Goal: Task Accomplishment & Management: Use online tool/utility

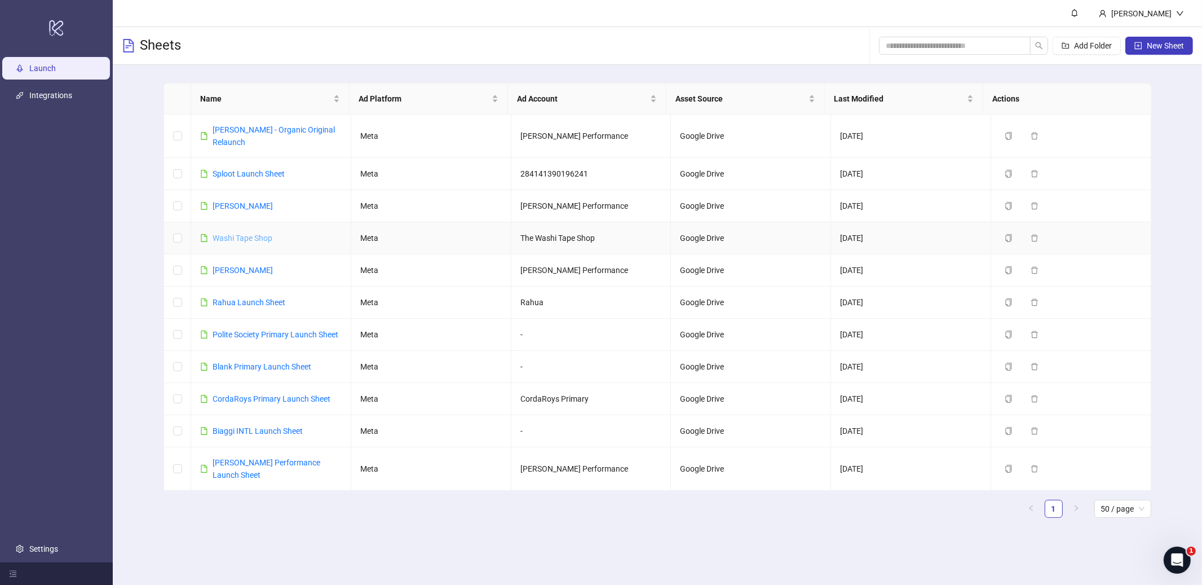
click at [229, 233] on link "Washi Tape Shop" at bounding box center [243, 237] width 60 height 9
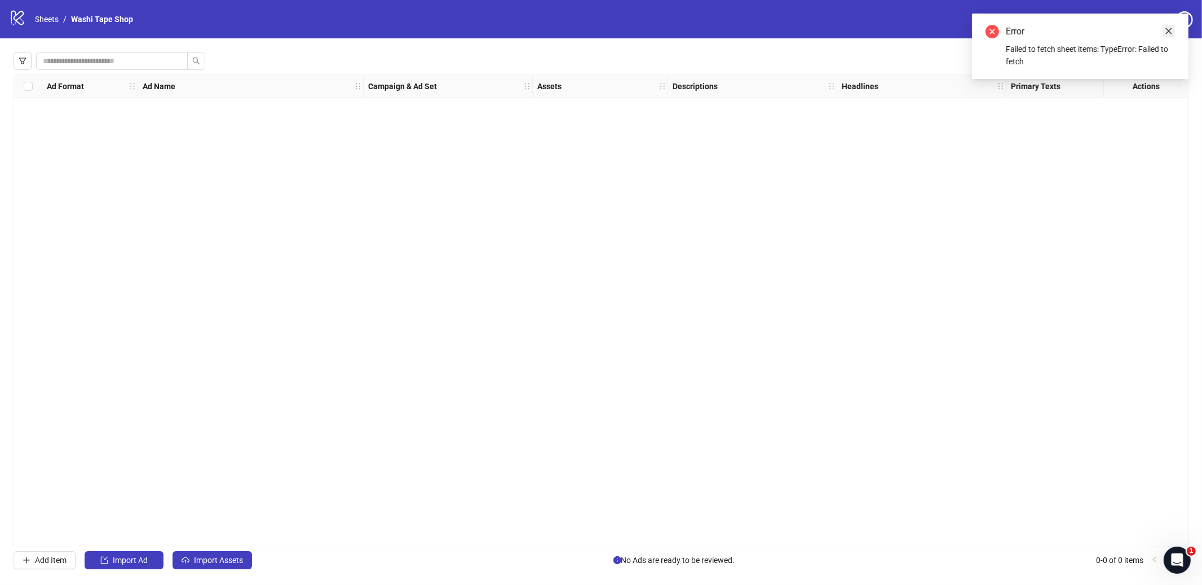
click at [1170, 33] on icon "close" at bounding box center [1169, 31] width 8 height 8
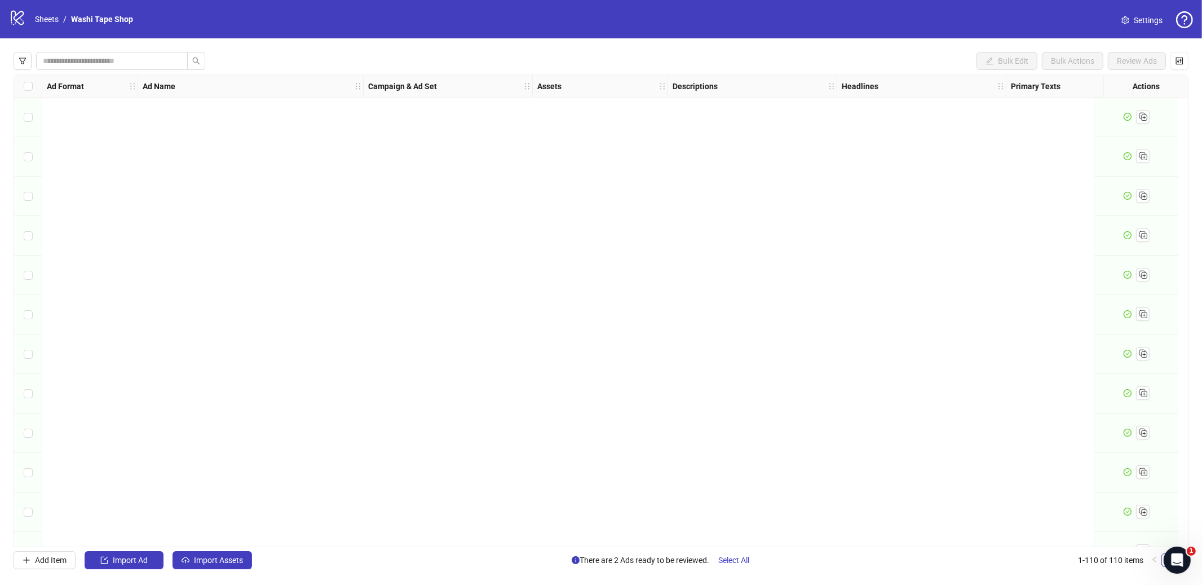
scroll to position [3897, 0]
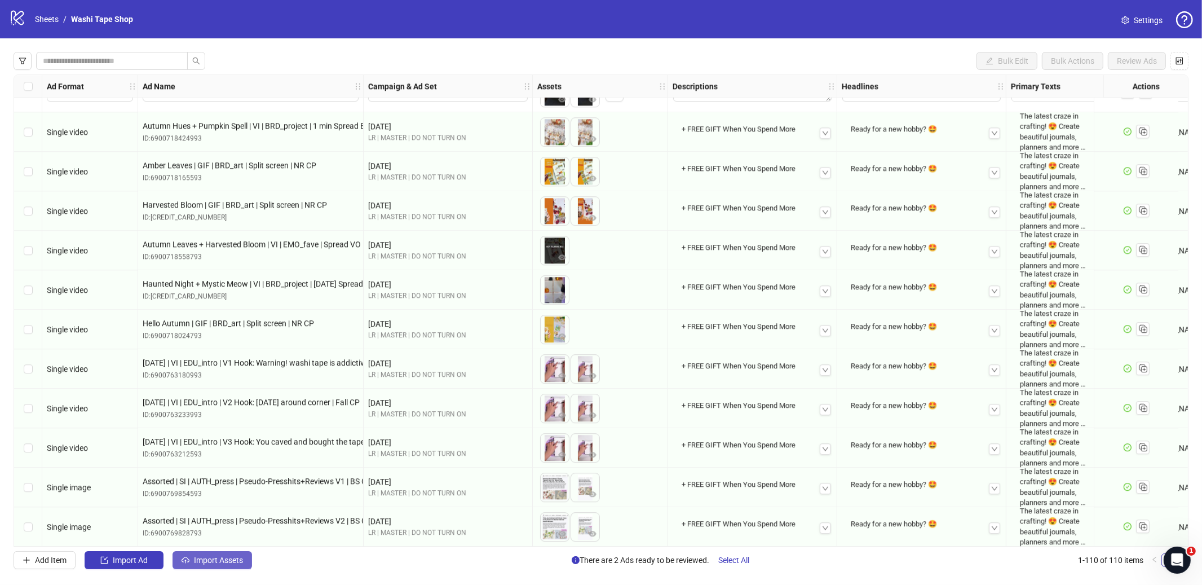
click at [227, 559] on span "Import Assets" at bounding box center [218, 559] width 49 height 9
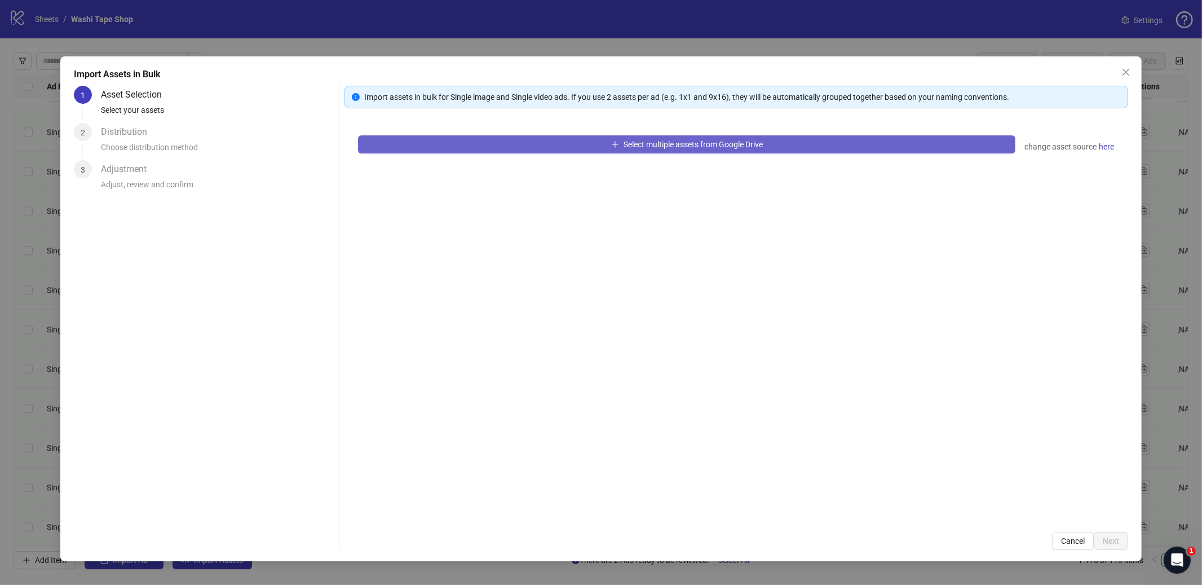
click at [532, 143] on button "Select multiple assets from Google Drive" at bounding box center [686, 144] width 657 height 18
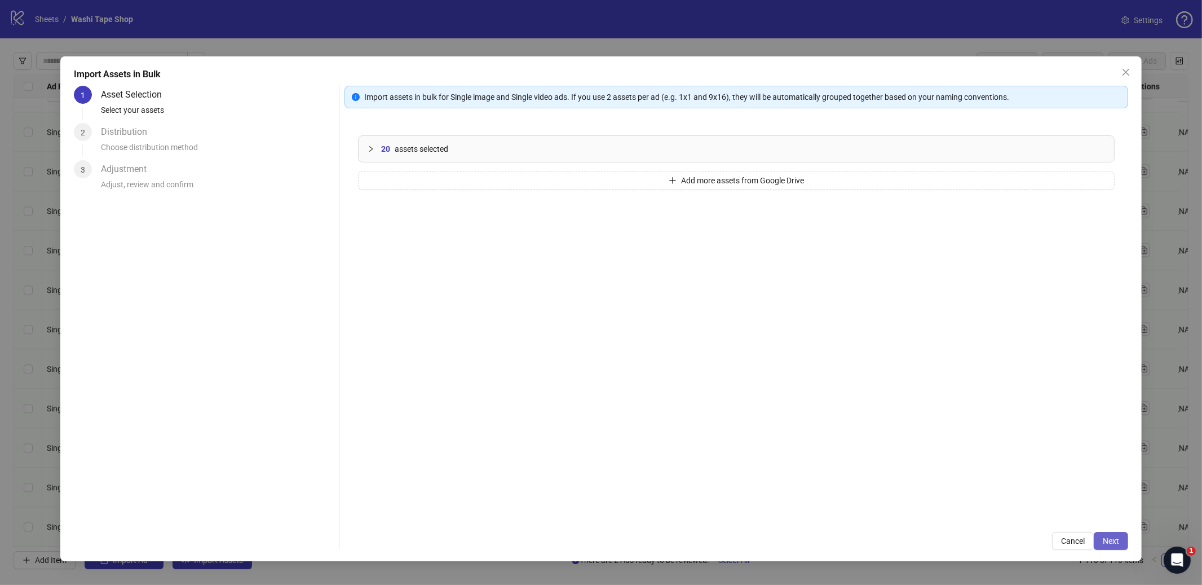
click at [1120, 533] on button "Next" at bounding box center [1111, 541] width 34 height 18
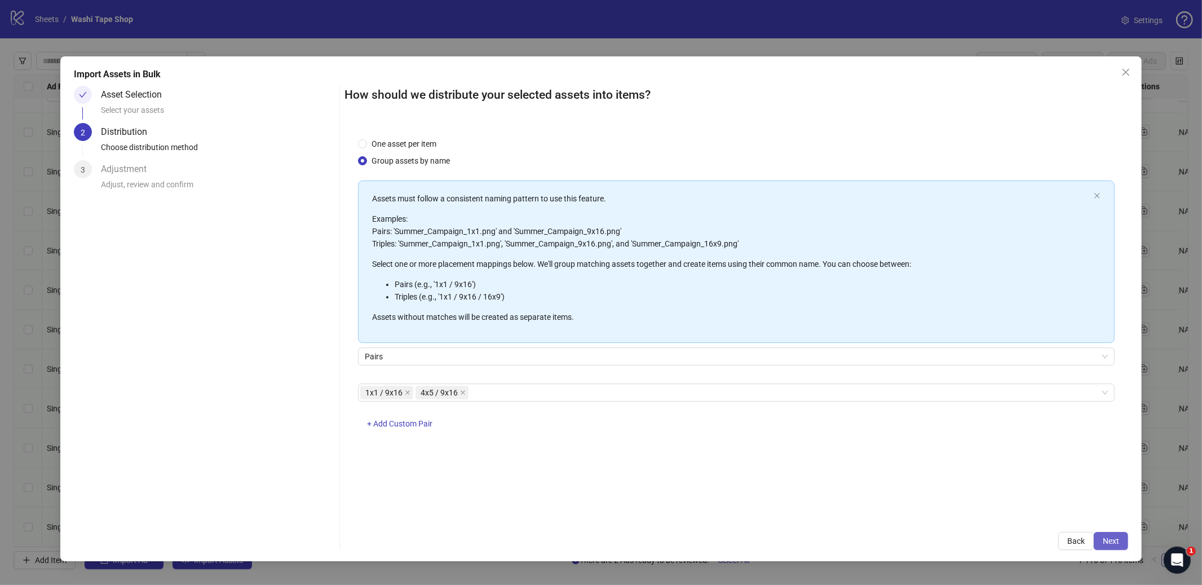
click at [1117, 542] on span "Next" at bounding box center [1111, 540] width 16 height 9
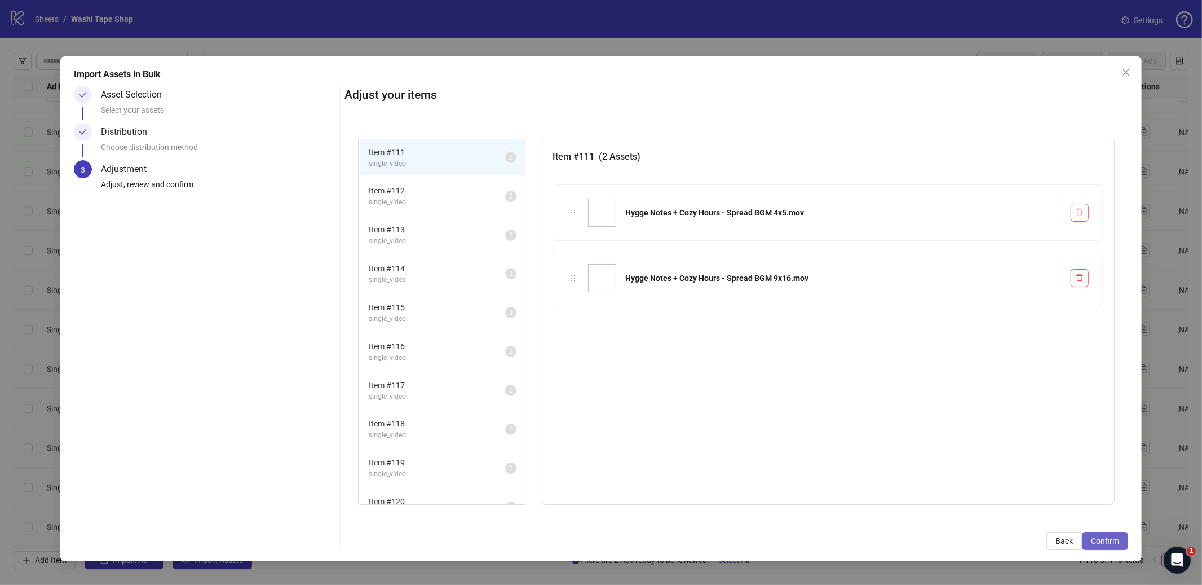
click at [1107, 542] on span "Confirm" at bounding box center [1105, 540] width 28 height 9
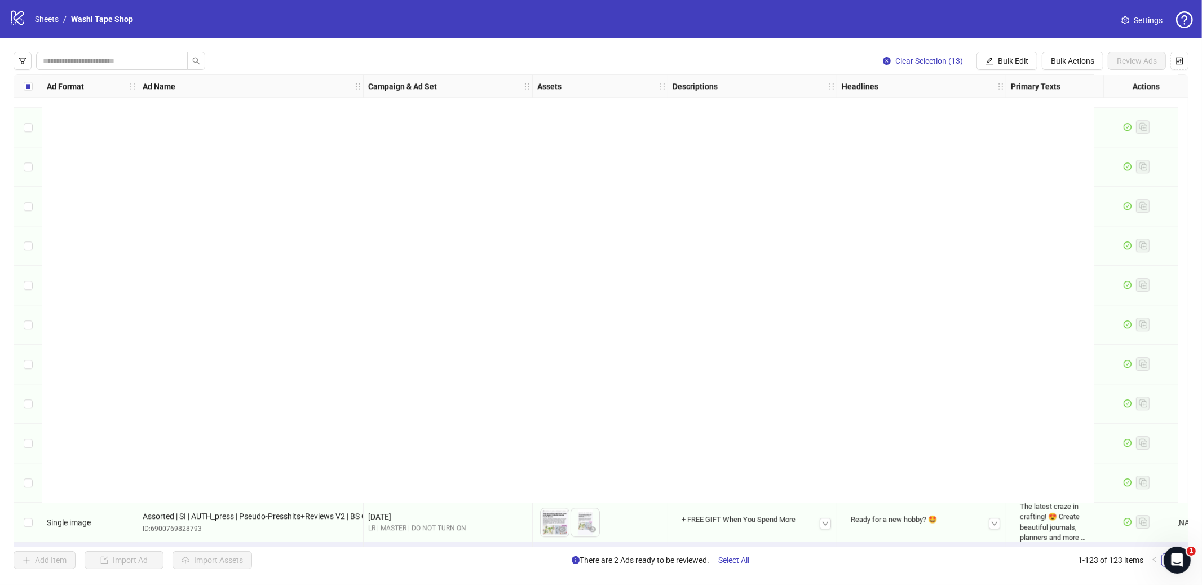
scroll to position [4411, 0]
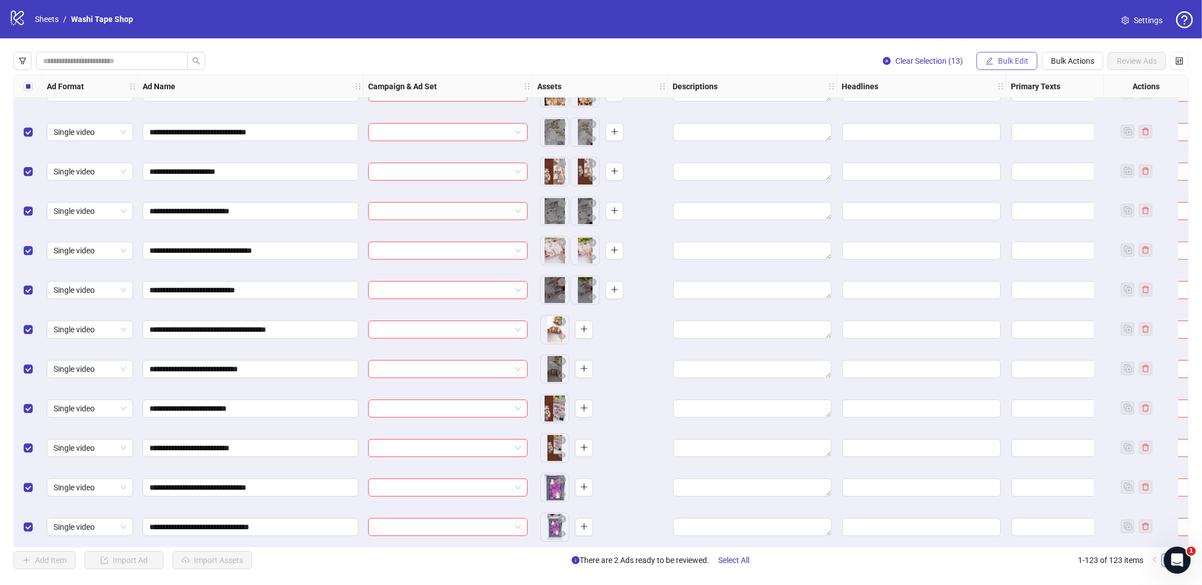
click at [1014, 68] on button "Bulk Edit" at bounding box center [1007, 61] width 61 height 18
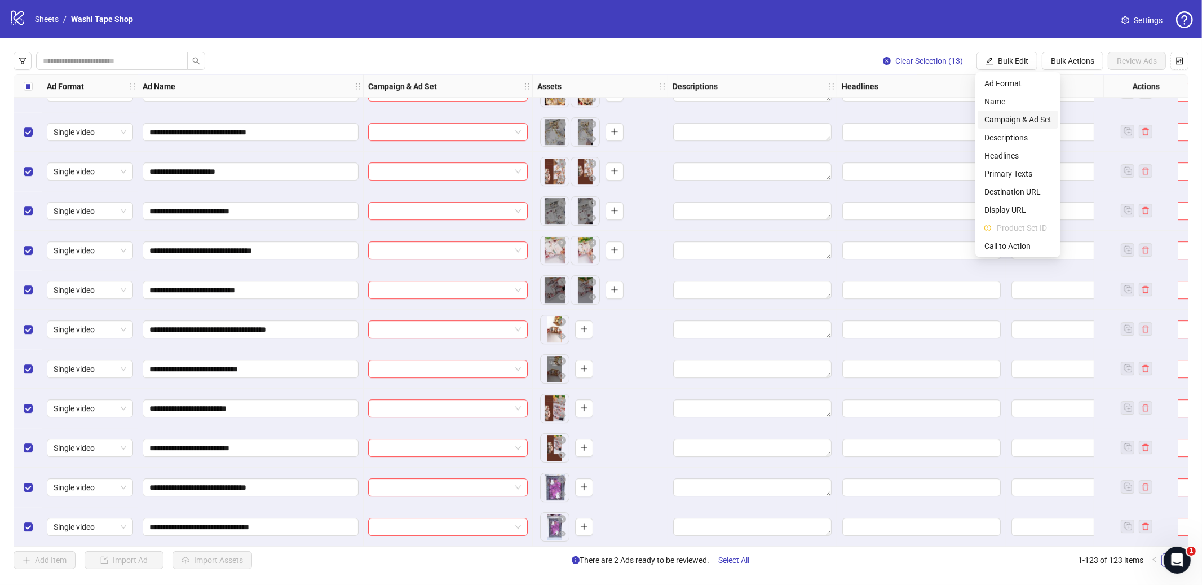
click at [1015, 126] on li "Campaign & Ad Set" at bounding box center [1018, 120] width 81 height 18
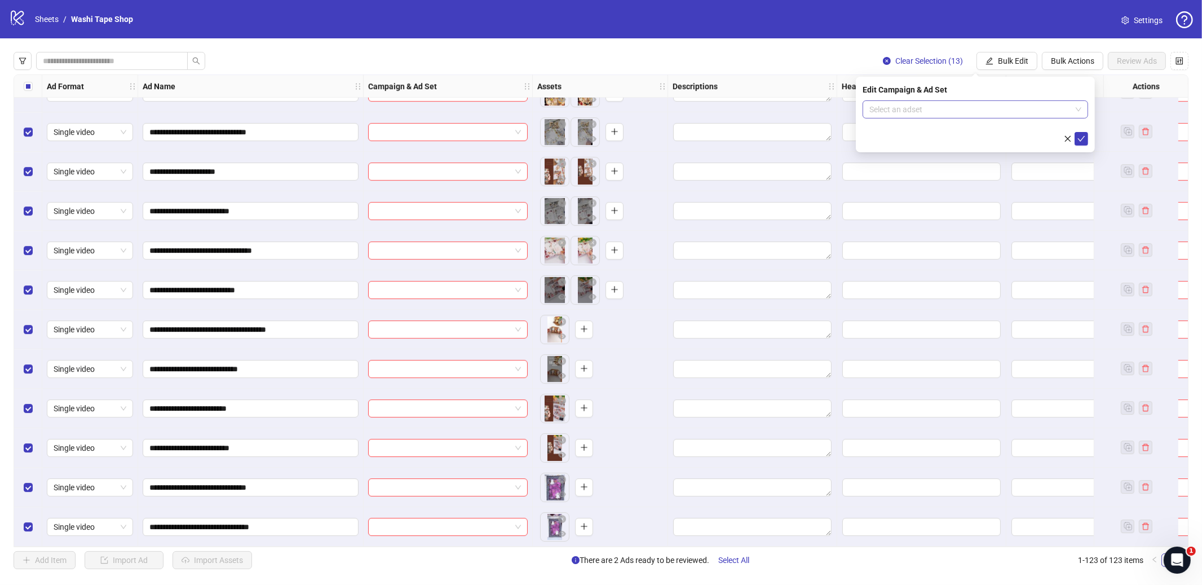
click at [888, 107] on input "search" at bounding box center [970, 109] width 202 height 17
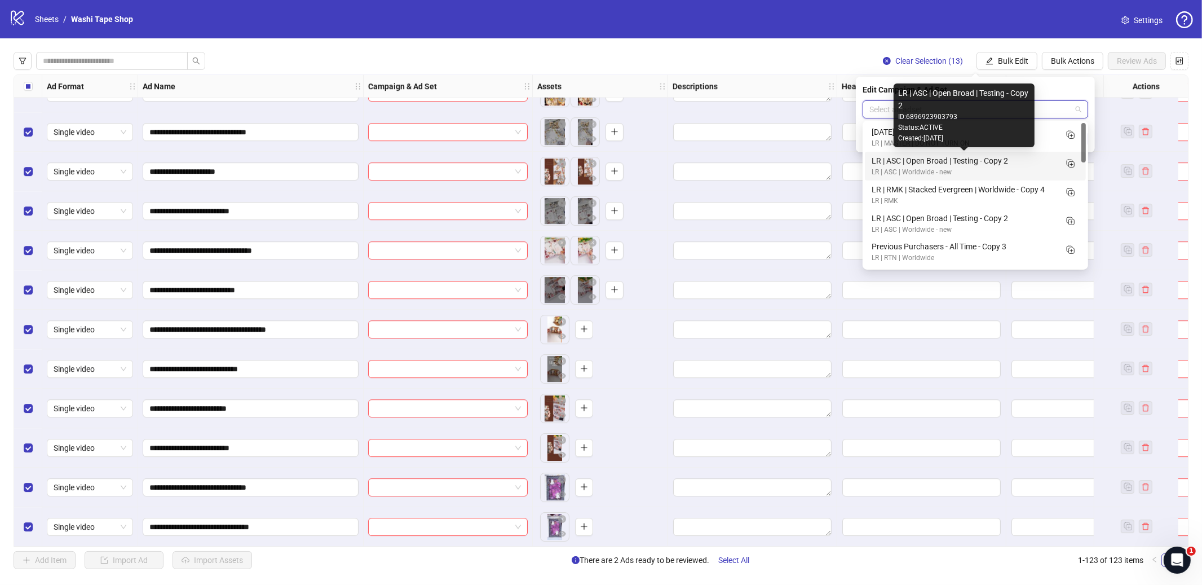
click at [909, 143] on div "Created: 2025-09-19" at bounding box center [964, 138] width 132 height 11
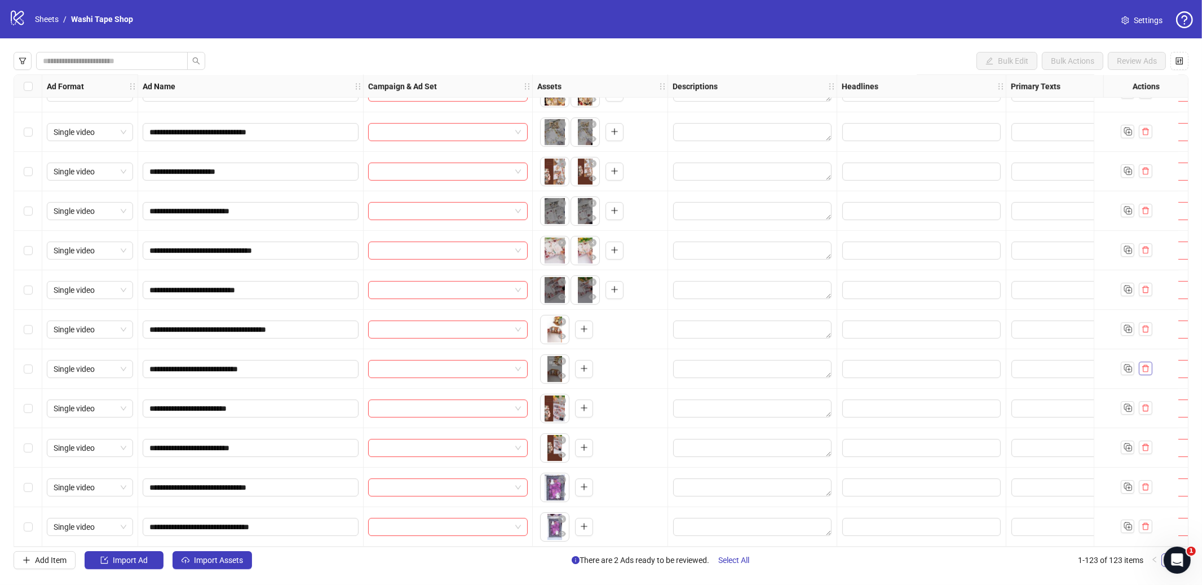
click at [1146, 364] on icon "delete" at bounding box center [1146, 368] width 8 height 8
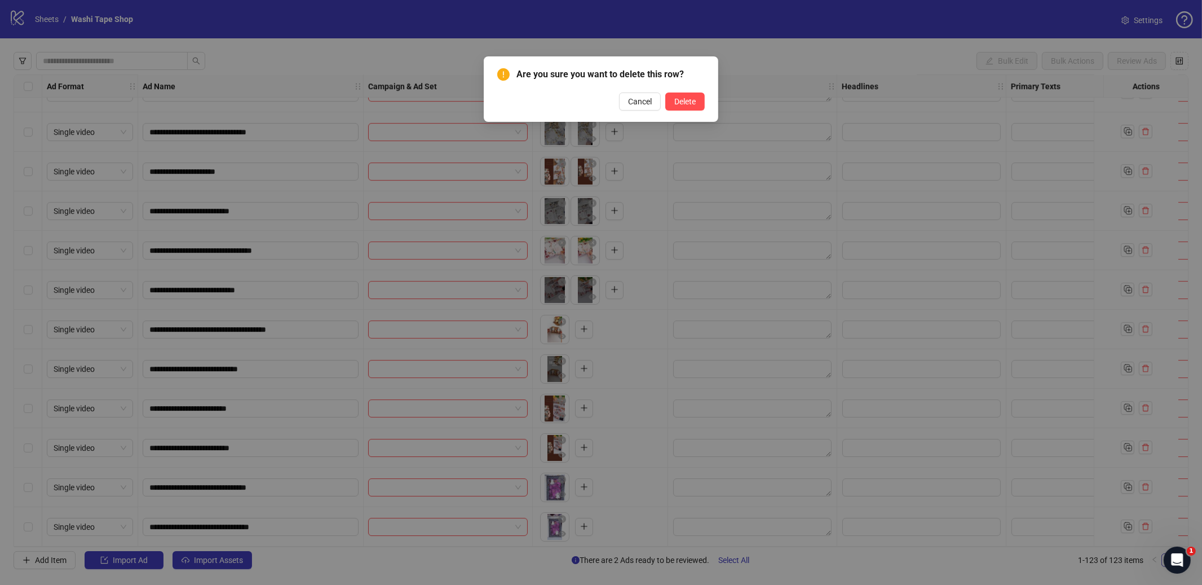
click at [665, 92] on button "Delete" at bounding box center [684, 101] width 39 height 18
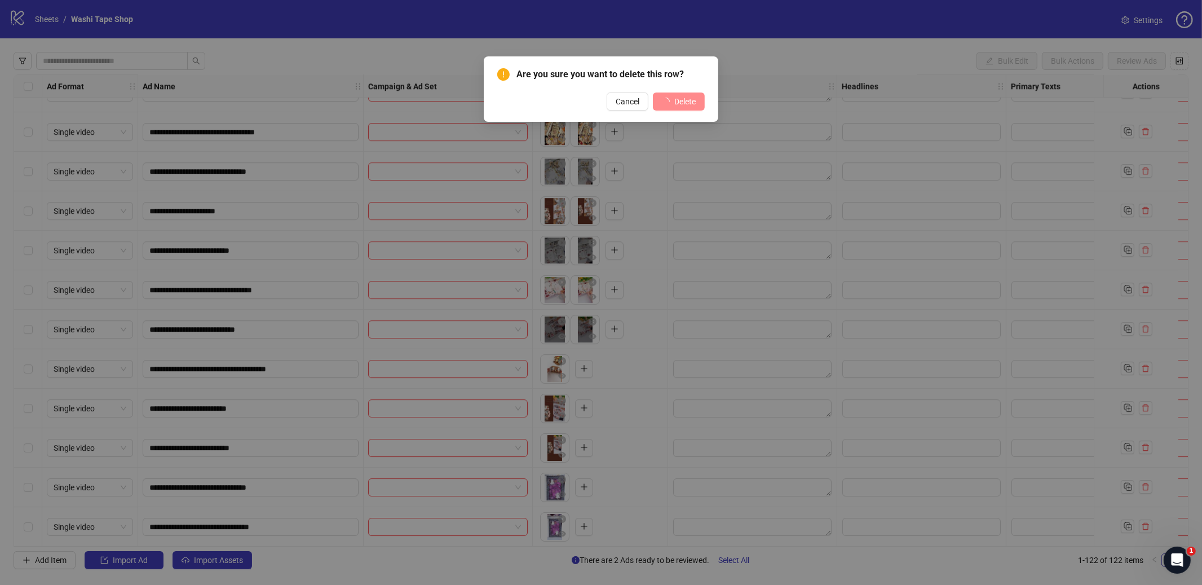
scroll to position [4371, 0]
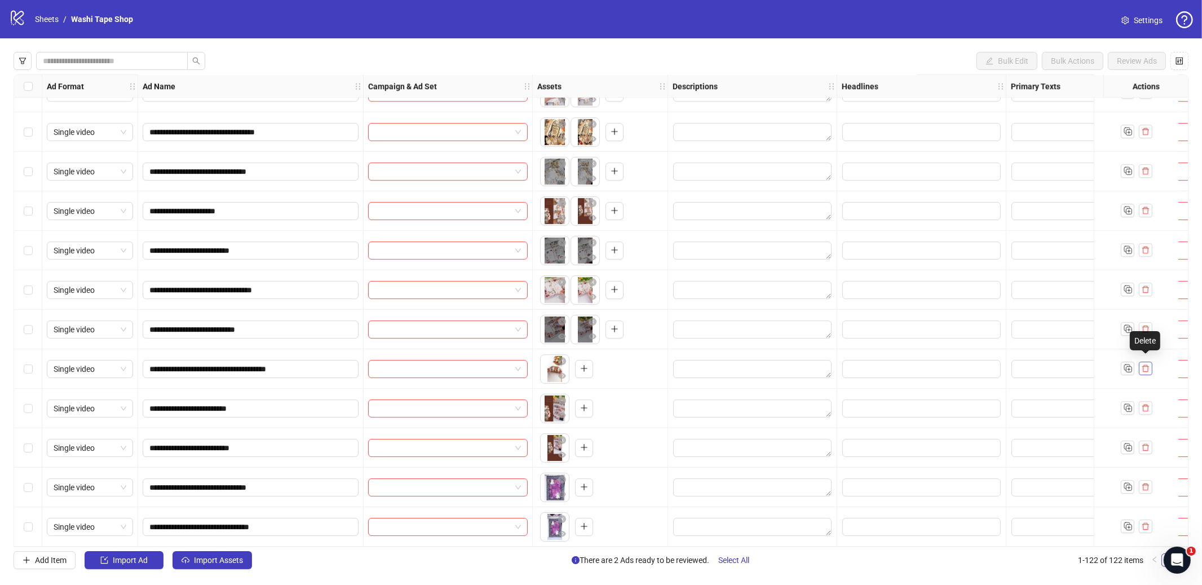
click at [1149, 364] on icon "delete" at bounding box center [1146, 368] width 8 height 8
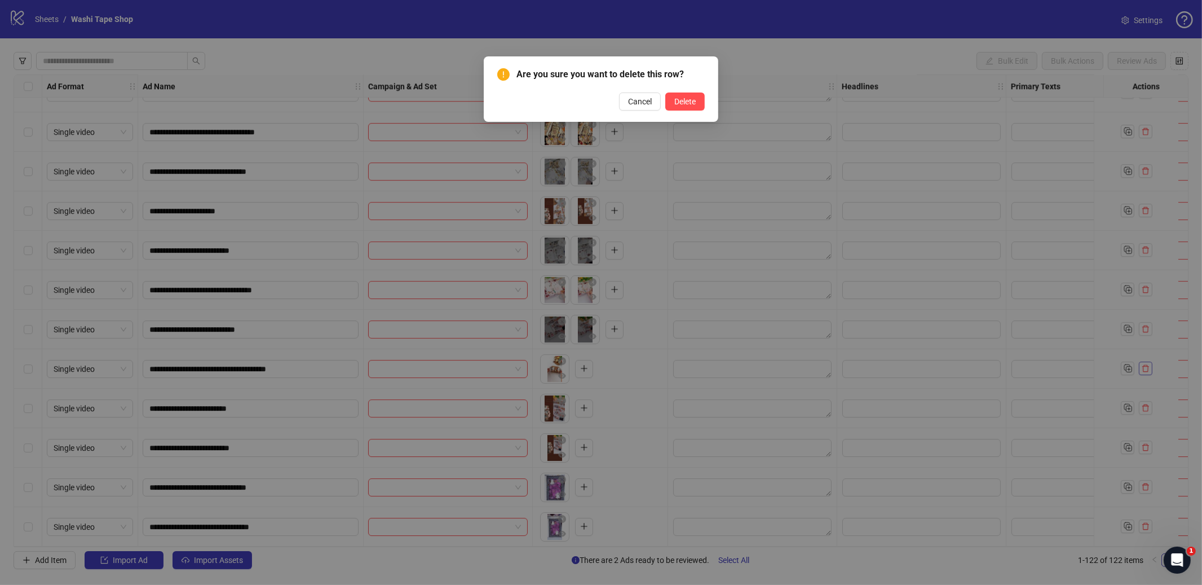
click at [665, 92] on button "Delete" at bounding box center [684, 101] width 39 height 18
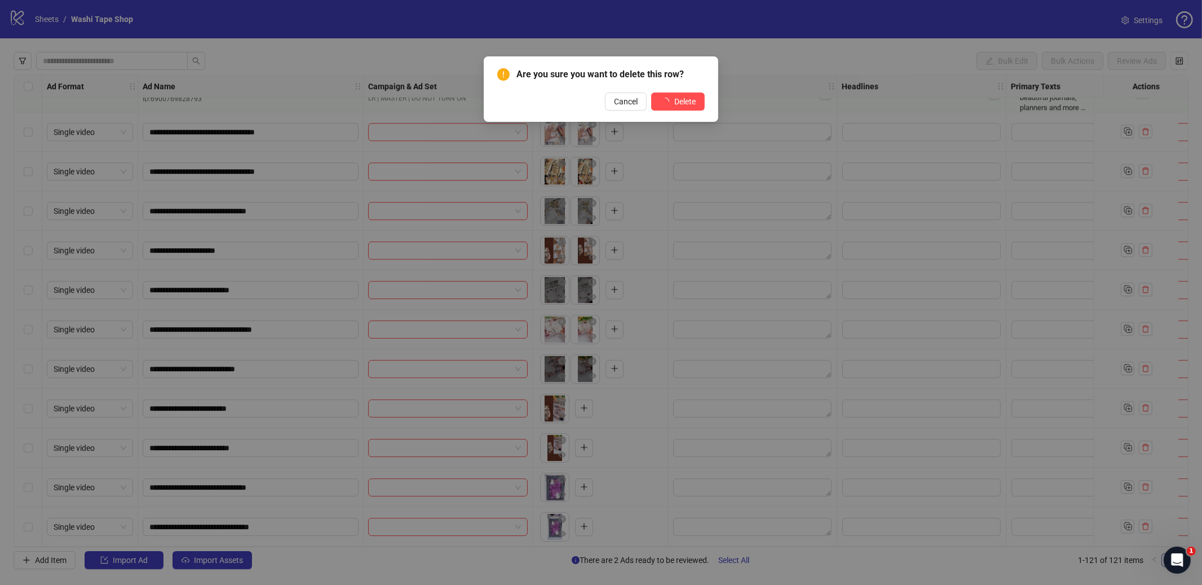
scroll to position [4332, 0]
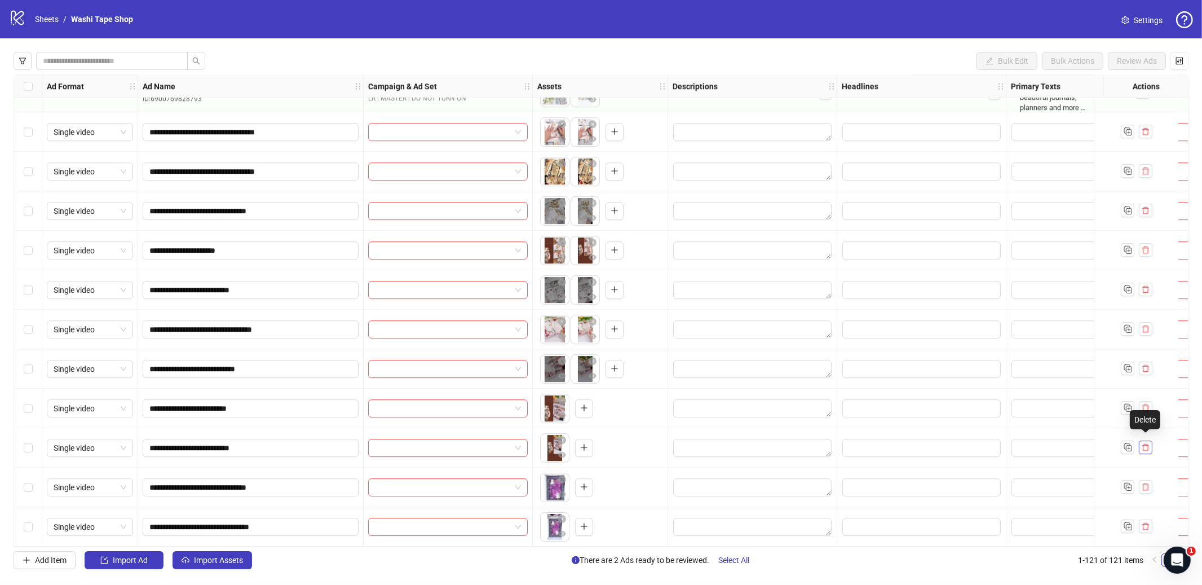
click at [1142, 445] on icon "delete" at bounding box center [1146, 447] width 8 height 8
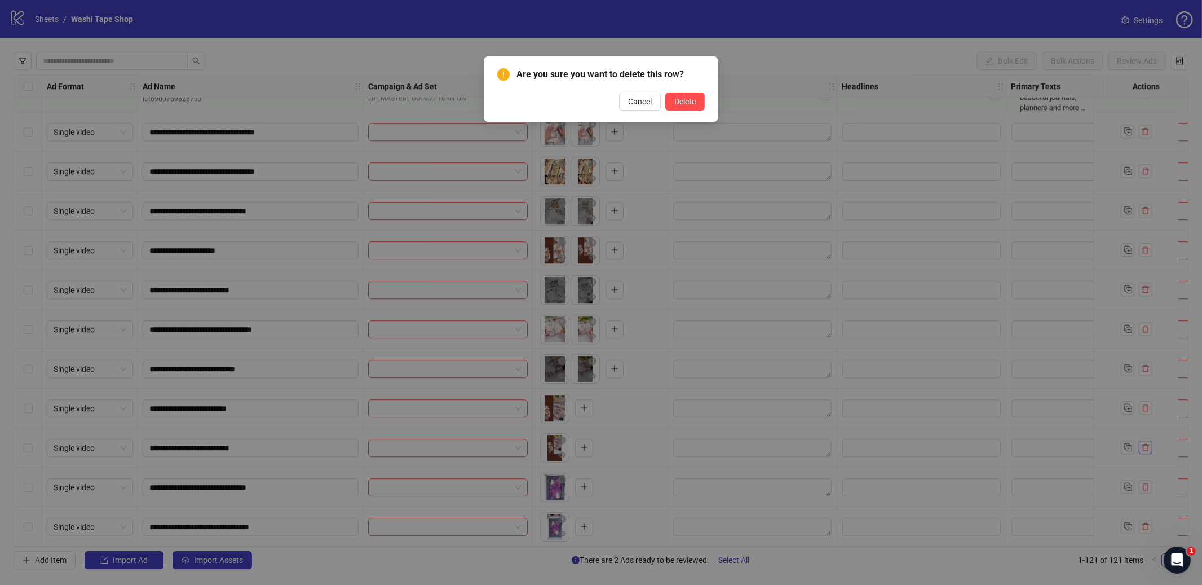
click at [665, 92] on button "Delete" at bounding box center [684, 101] width 39 height 18
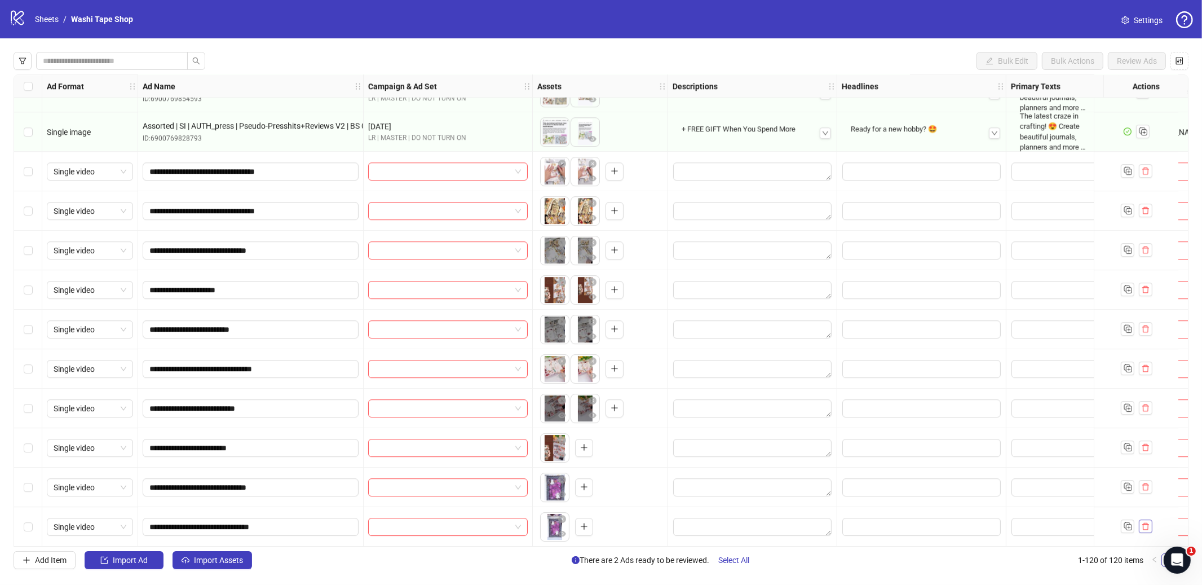
click at [1149, 524] on icon "delete" at bounding box center [1146, 526] width 8 height 8
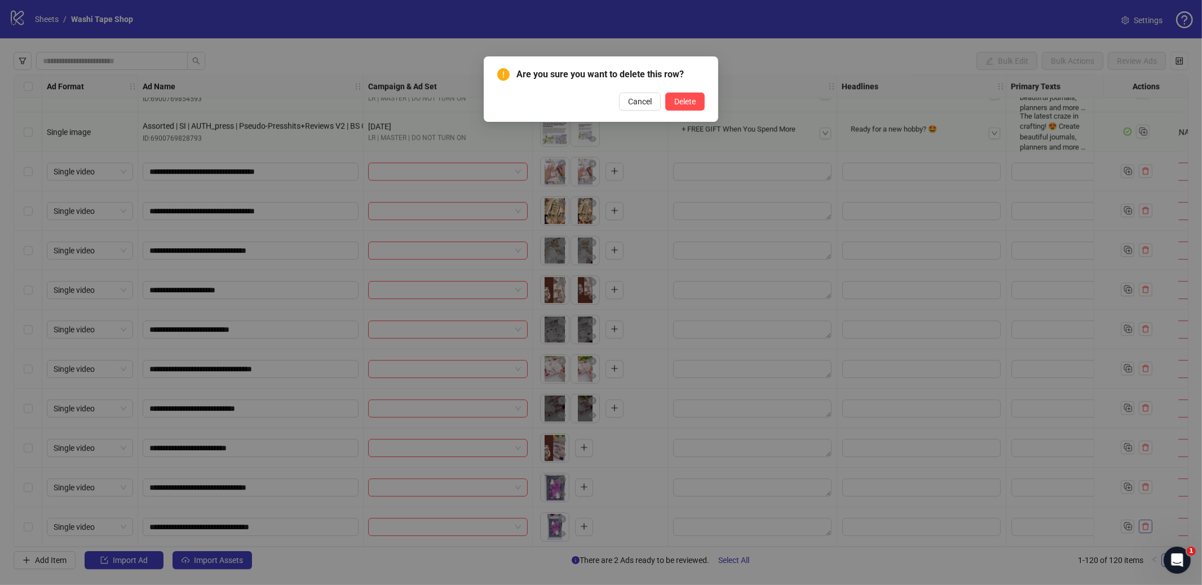
click at [665, 92] on button "Delete" at bounding box center [684, 101] width 39 height 18
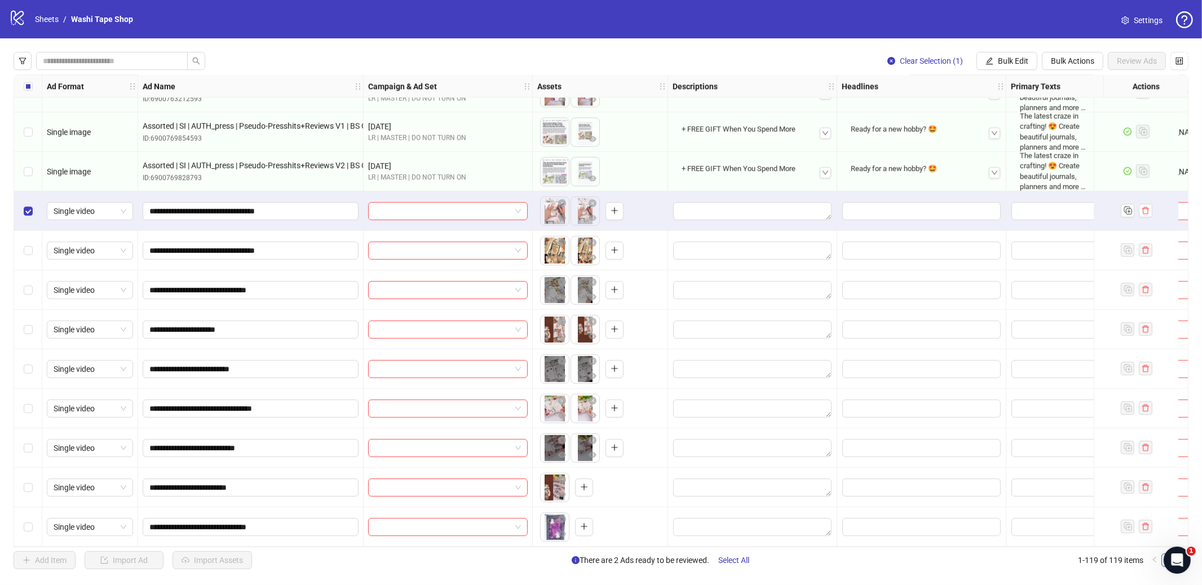
click at [345, 571] on div "Clear Selection (1) Bulk Edit Bulk Actions Review Ads Ad Format Ad Name Campaig…" at bounding box center [601, 310] width 1202 height 544
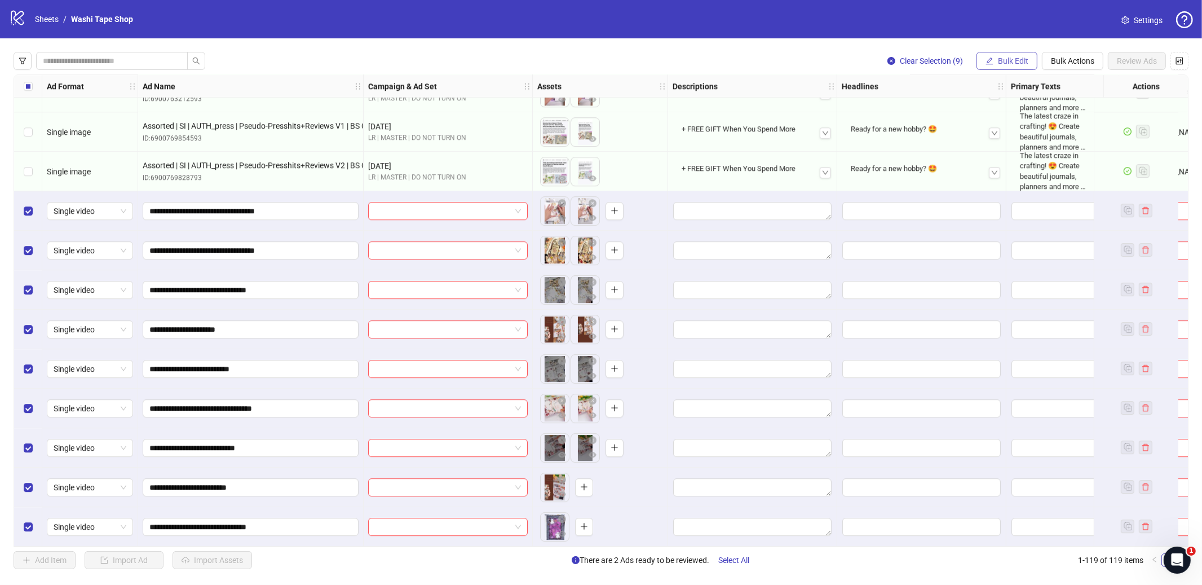
click at [1011, 62] on span "Bulk Edit" at bounding box center [1013, 60] width 30 height 9
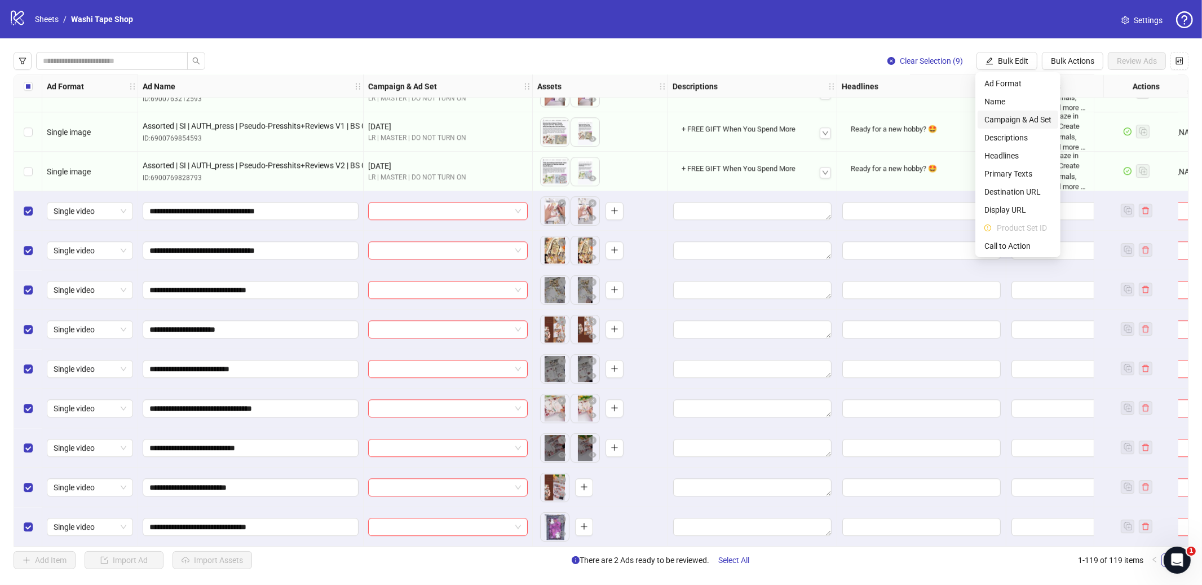
click at [1011, 120] on span "Campaign & Ad Set" at bounding box center [1018, 119] width 67 height 12
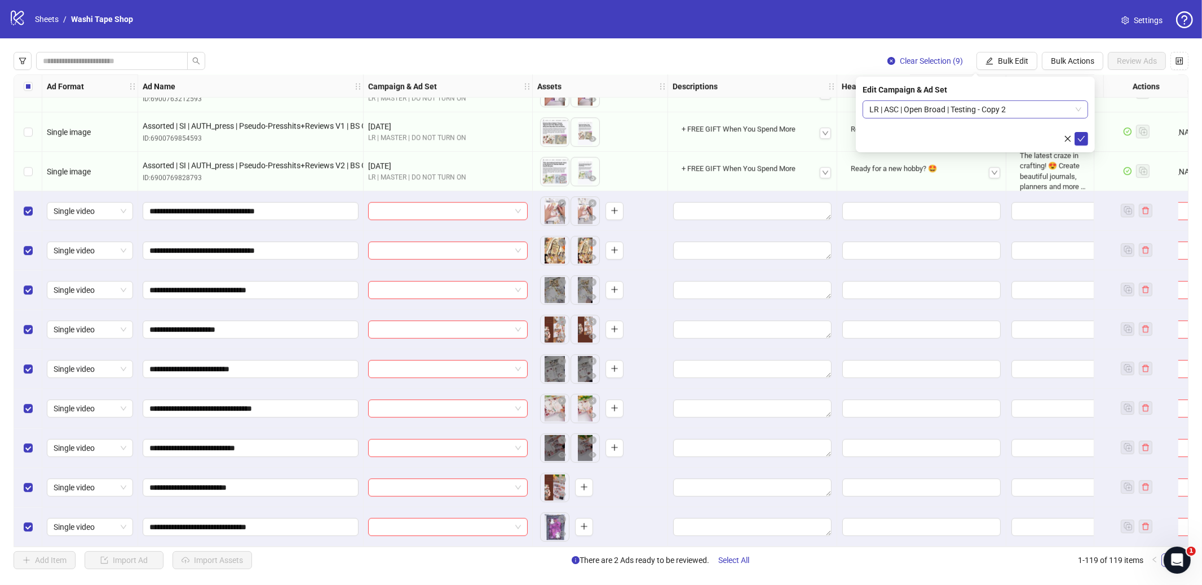
click at [946, 109] on span "LR | ASC | Open Broad | Testing - Copy 2" at bounding box center [975, 109] width 212 height 17
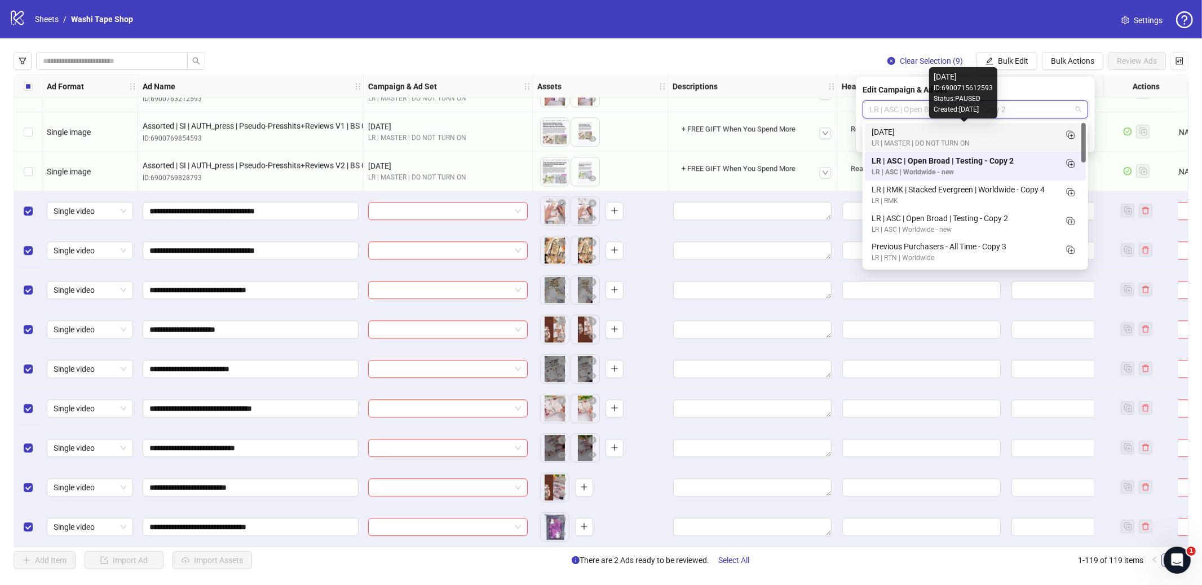
click at [938, 135] on div "October 2025" at bounding box center [964, 132] width 185 height 12
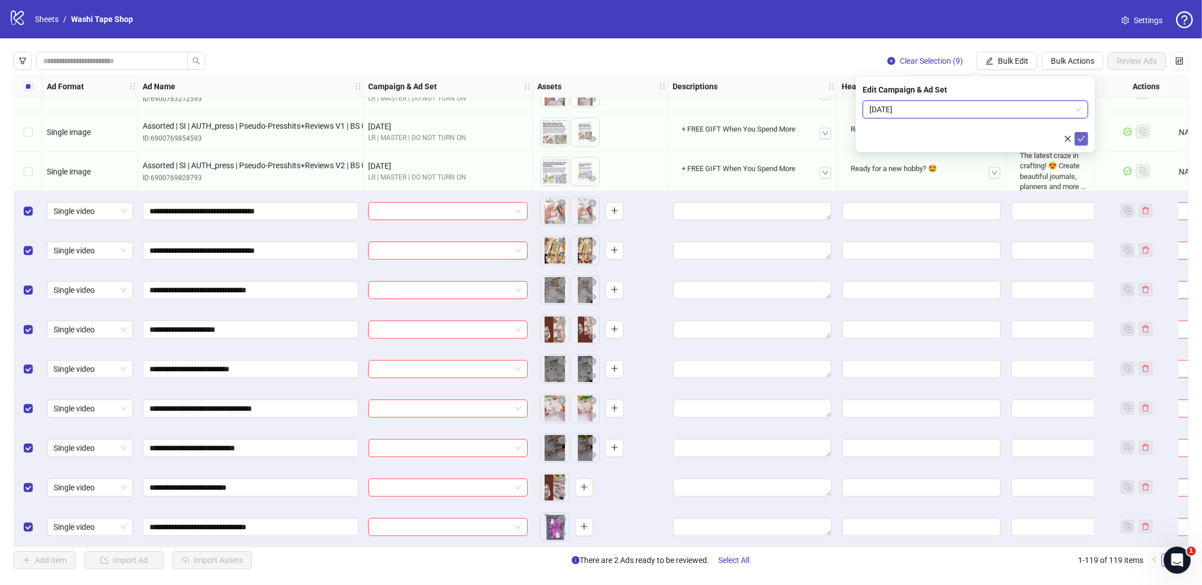
click at [1084, 140] on icon "check" at bounding box center [1082, 139] width 8 height 8
